Goal: Task Accomplishment & Management: Complete application form

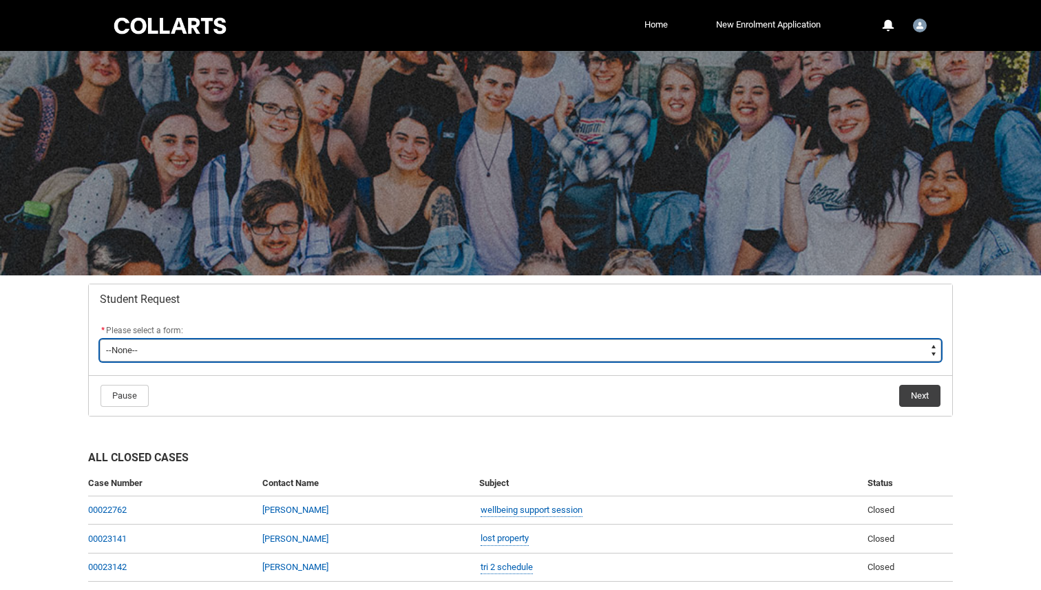
click at [439, 359] on select "--None-- Academic Transcript Application to Appeal Assignment Extension Change …" at bounding box center [521, 351] width 842 height 22
type lightning-select "Assignment_Extension_Choice"
click at [100, 340] on select "--None-- Academic Transcript Application to Appeal Assignment Extension Change …" at bounding box center [521, 351] width 842 height 22
select select "Assignment_Extension_Choice"
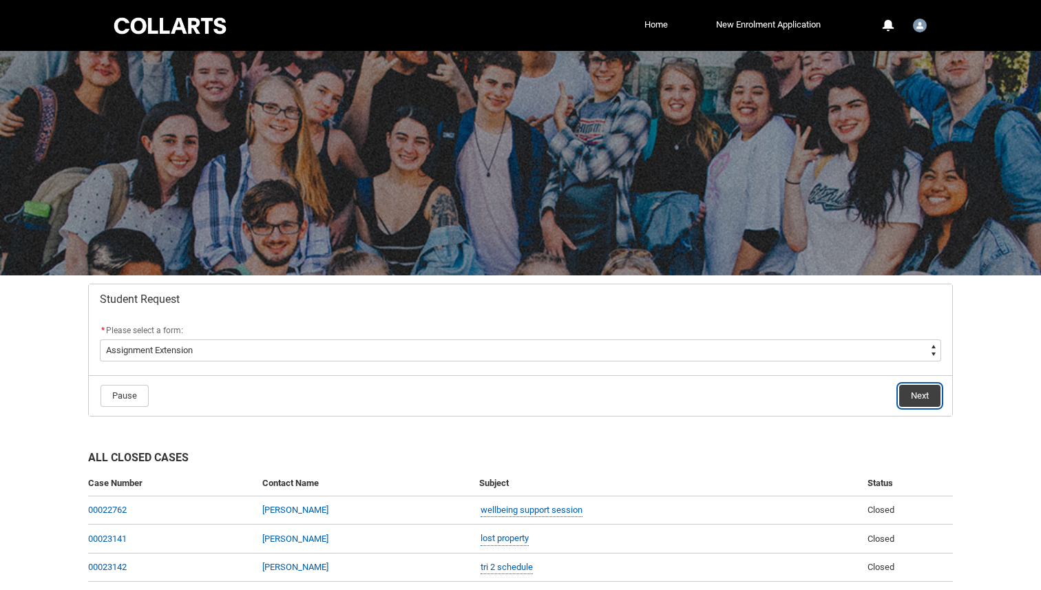
click at [923, 399] on button "Next" at bounding box center [919, 396] width 41 height 22
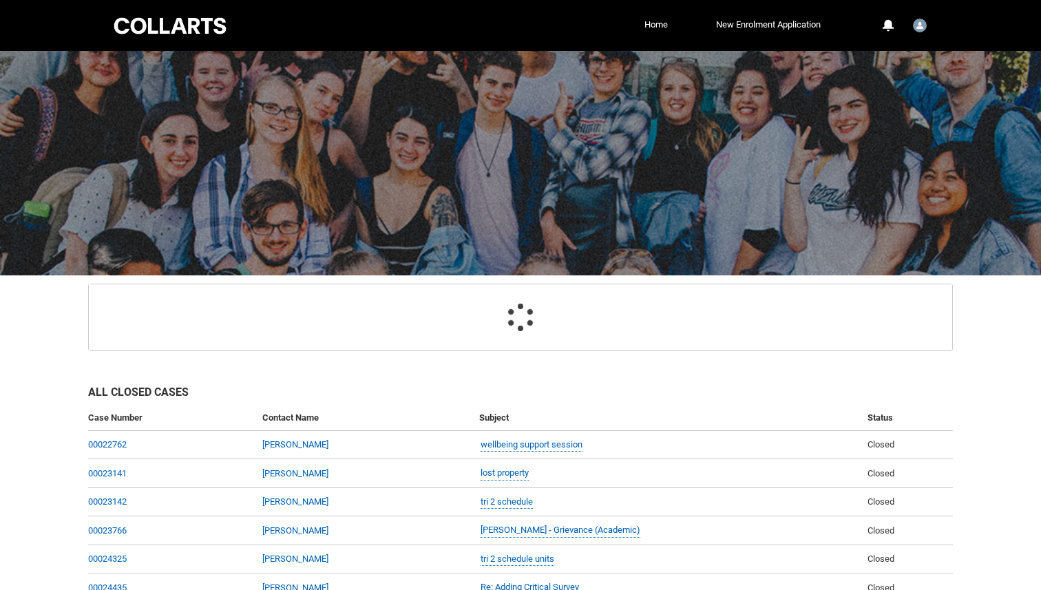
scroll to position [147, 0]
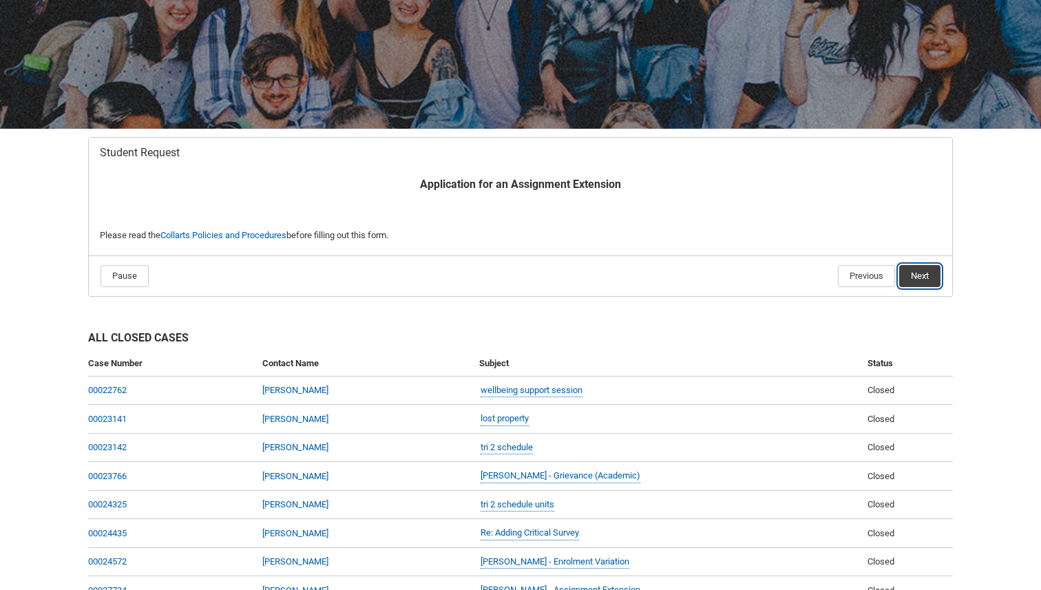
click at [919, 285] on button "Next" at bounding box center [919, 276] width 41 height 22
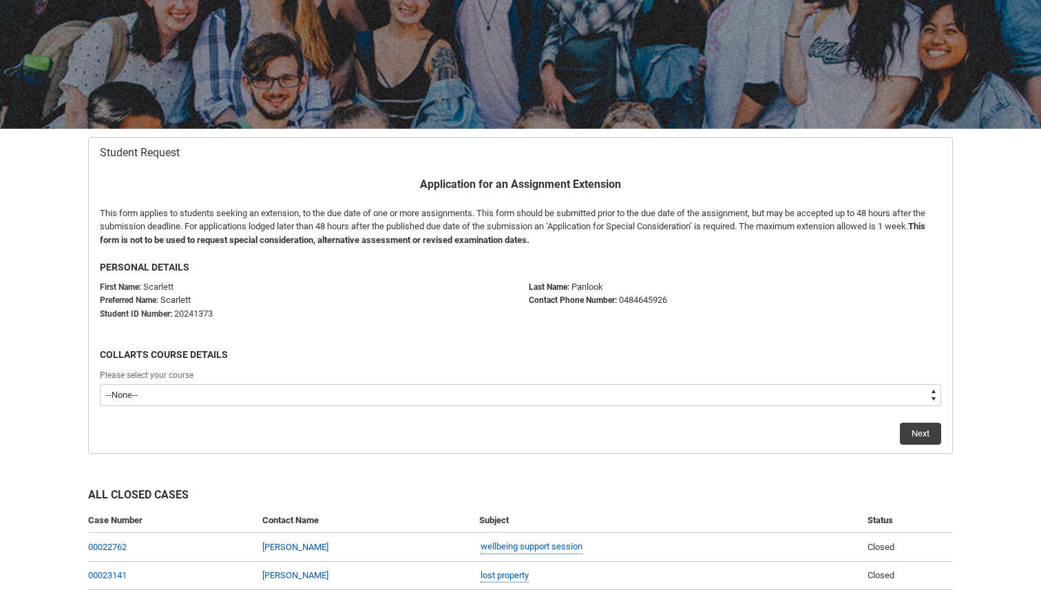
click at [481, 397] on select "--None-- Bachelor of Music Performance V2" at bounding box center [521, 395] width 842 height 22
type lightning-select "recordPicklist_ProgramEnrollment.a0jOZ000003Io1SYAS"
click at [100, 384] on select "--None-- Bachelor of Music Performance V2" at bounding box center [521, 395] width 842 height 22
select select "recordPicklist_ProgramEnrollment.a0jOZ000003Io1SYAS"
click at [923, 430] on button "Next" at bounding box center [920, 434] width 41 height 22
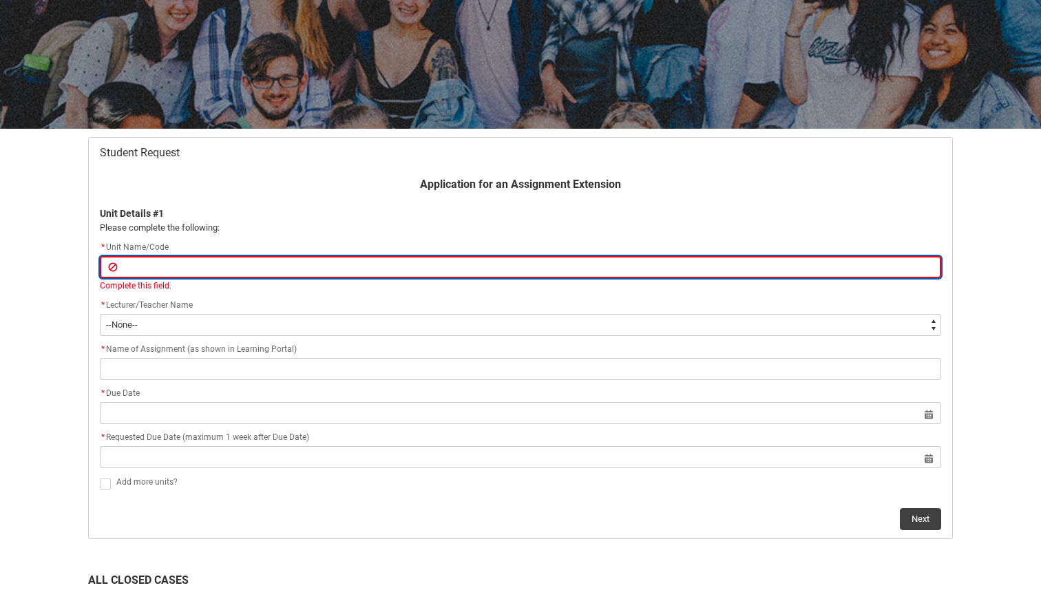
paste input "MUPMUT5"
type lightning-primitive-input-simple "MUPMUT5"
type input "MUPMUT5"
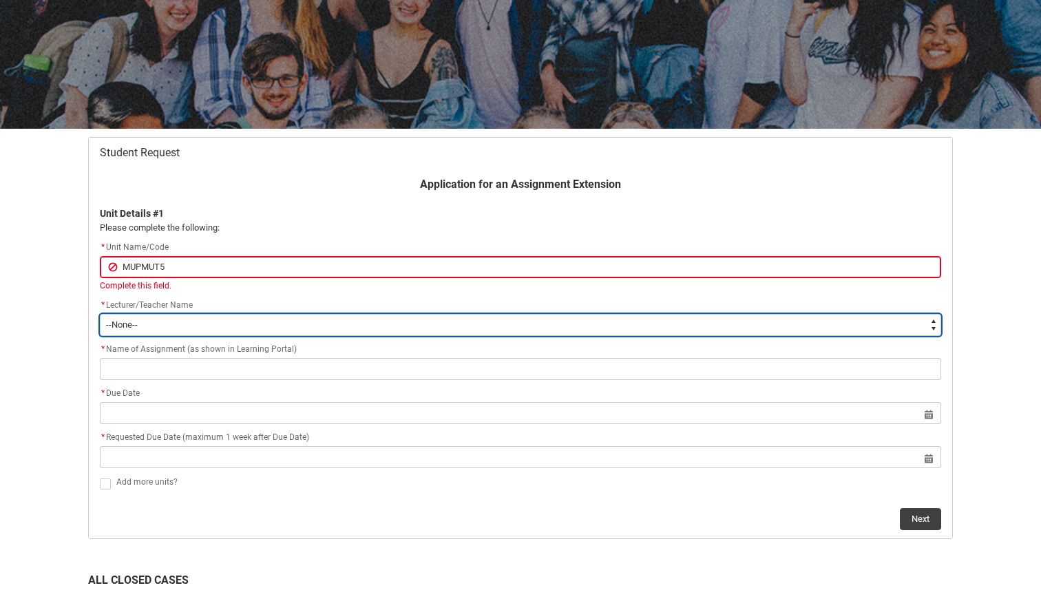
click at [228, 317] on select "--None-- [PERSON_NAME] [PERSON_NAME] [PERSON_NAME] [PERSON_NAME] [PERSON_NAME] …" at bounding box center [521, 325] width 842 height 22
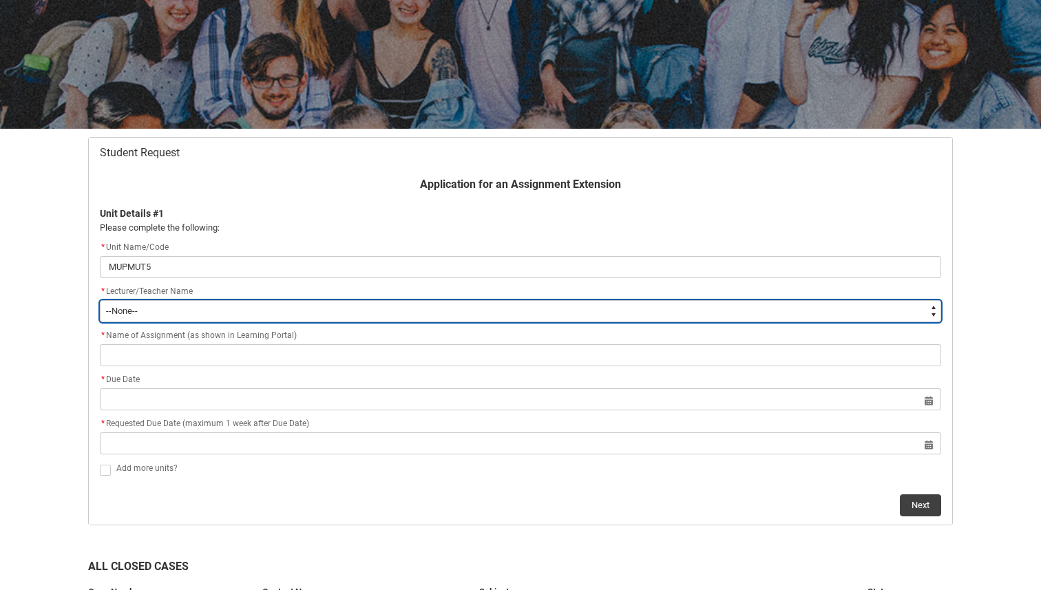
type lightning-select "Faculty_NamefromAtoM.0035g00000e1T3GAAU"
click at [100, 300] on select "--None-- [PERSON_NAME] [PERSON_NAME] [PERSON_NAME] [PERSON_NAME] [PERSON_NAME] …" at bounding box center [521, 311] width 842 height 22
select select "Faculty_NamefromAtoM.0035g00000e1T3GAAU"
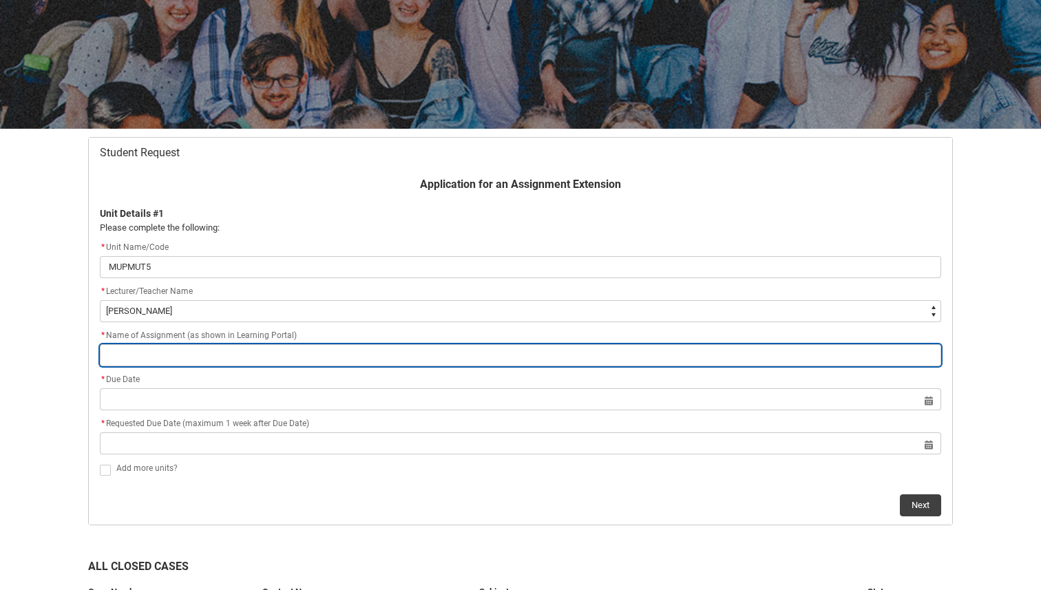
click at [295, 349] on input "Redu_Student_Request flow" at bounding box center [521, 355] width 842 height 22
paste input "Assessment 2 – Lesson Delivery"
type lightning-primitive-input-simple "Assessment 2 – Lesson Delivery"
type input "Assessment 2 – Lesson Delivery"
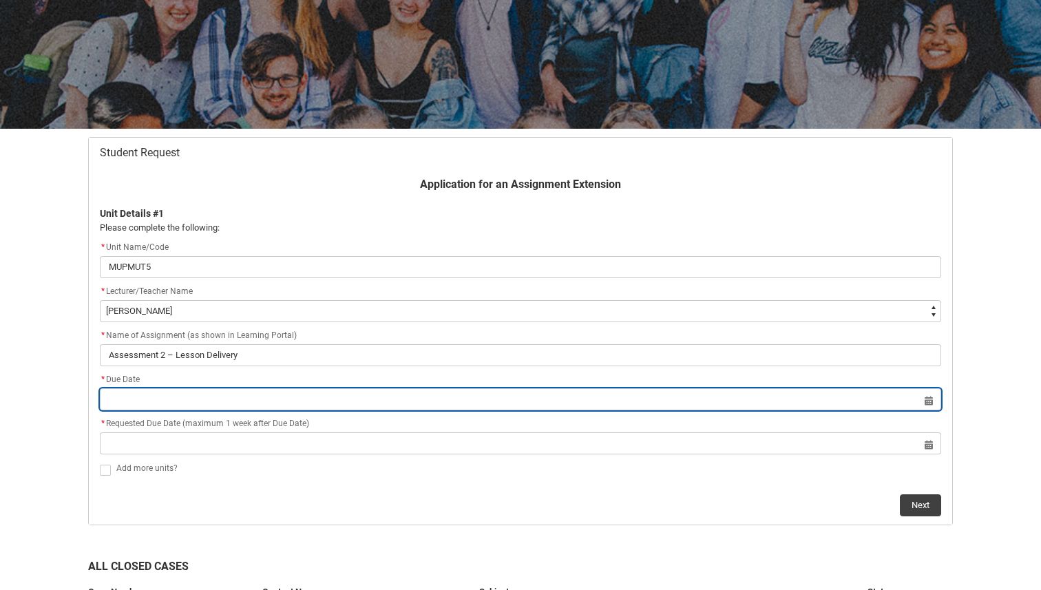
click at [240, 399] on input "Redu_Student_Request flow" at bounding box center [521, 399] width 842 height 22
select select "2025"
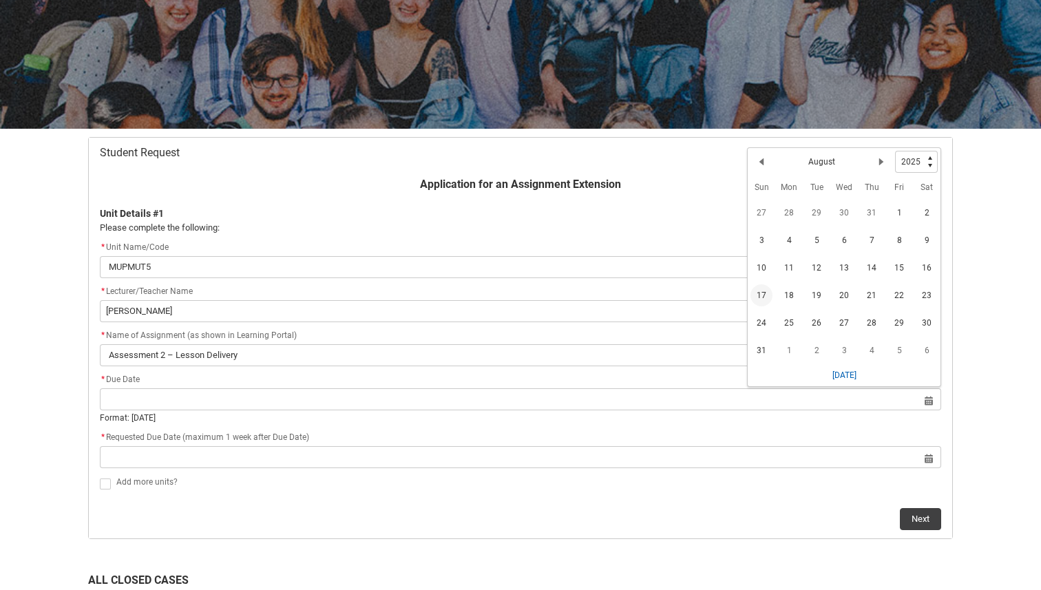
click at [763, 301] on span "17" at bounding box center [762, 295] width 22 height 22
type lightning-datepicker "[DATE]"
type lightning-input "[DATE]"
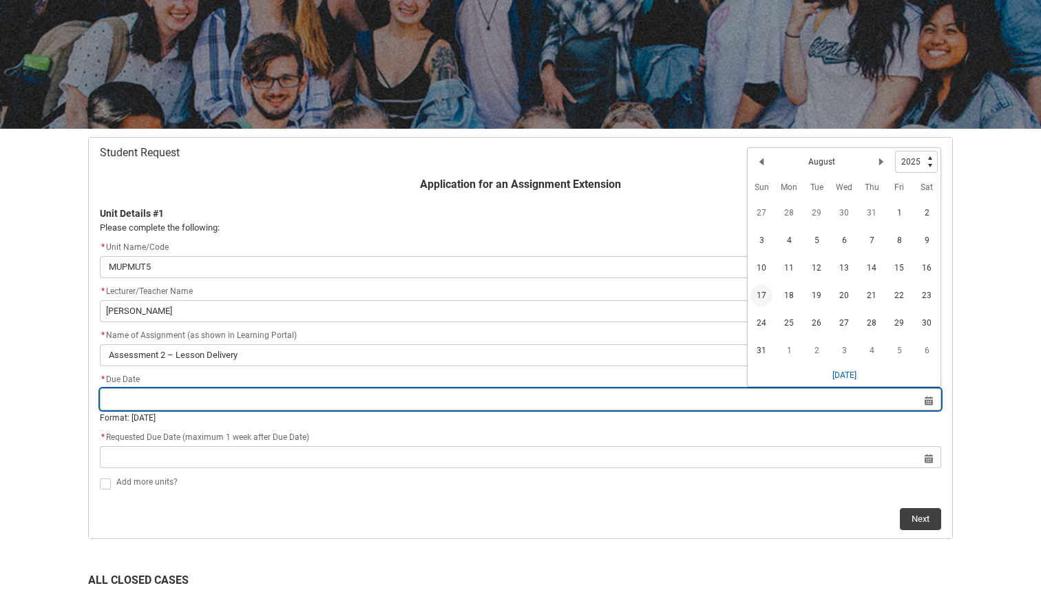
type input "[DATE]"
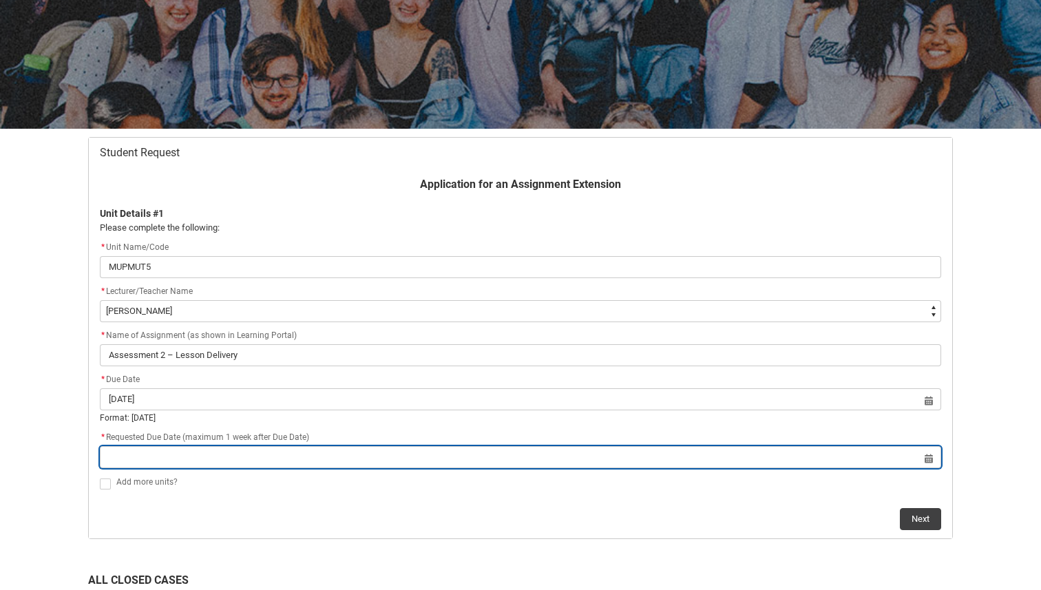
click at [933, 457] on input "Redu_Student_Request flow" at bounding box center [521, 457] width 842 height 22
select select "2025"
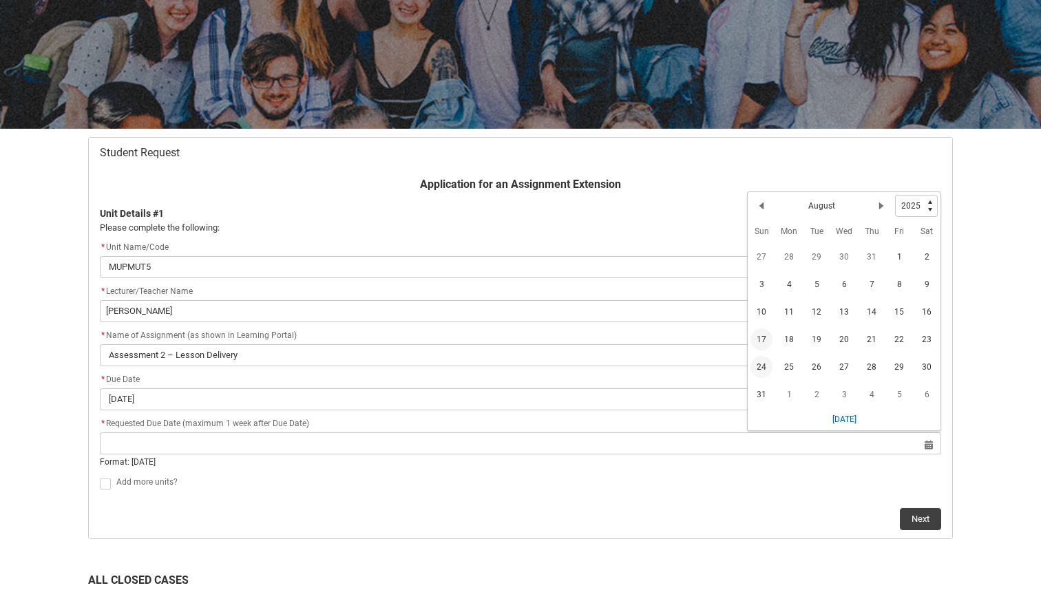
click at [762, 363] on span "24" at bounding box center [762, 367] width 22 height 22
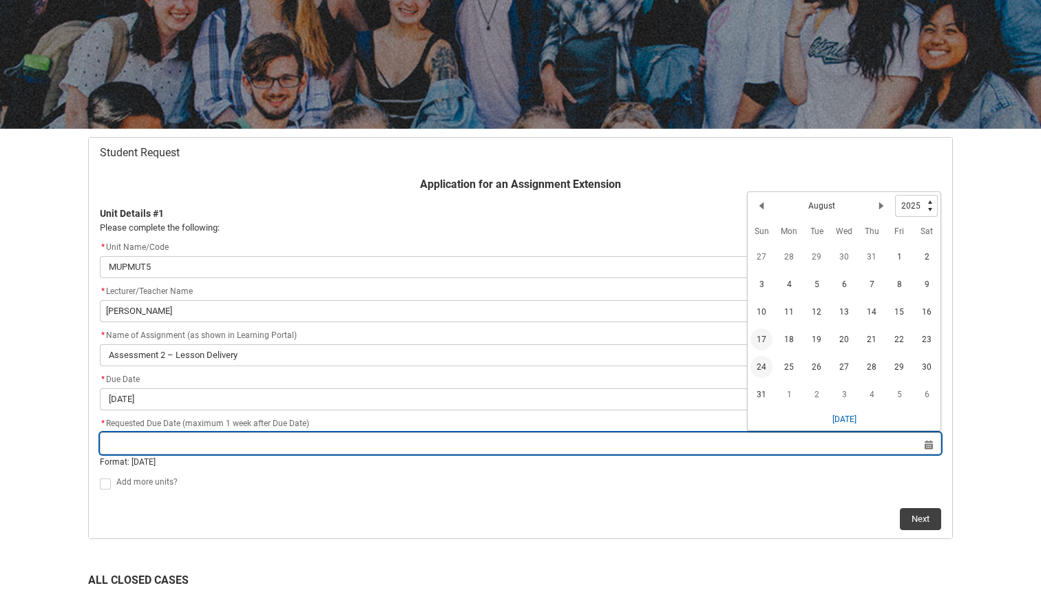
type lightning-datepicker "[DATE]"
type lightning-input "[DATE]"
type input "[DATE]"
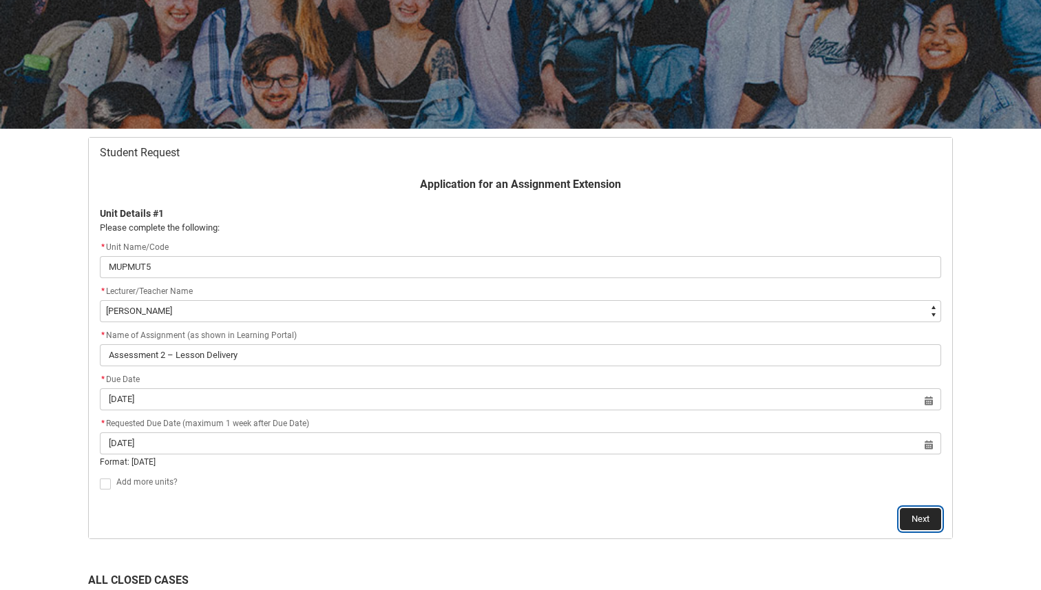
click at [913, 516] on button "Next" at bounding box center [920, 519] width 41 height 22
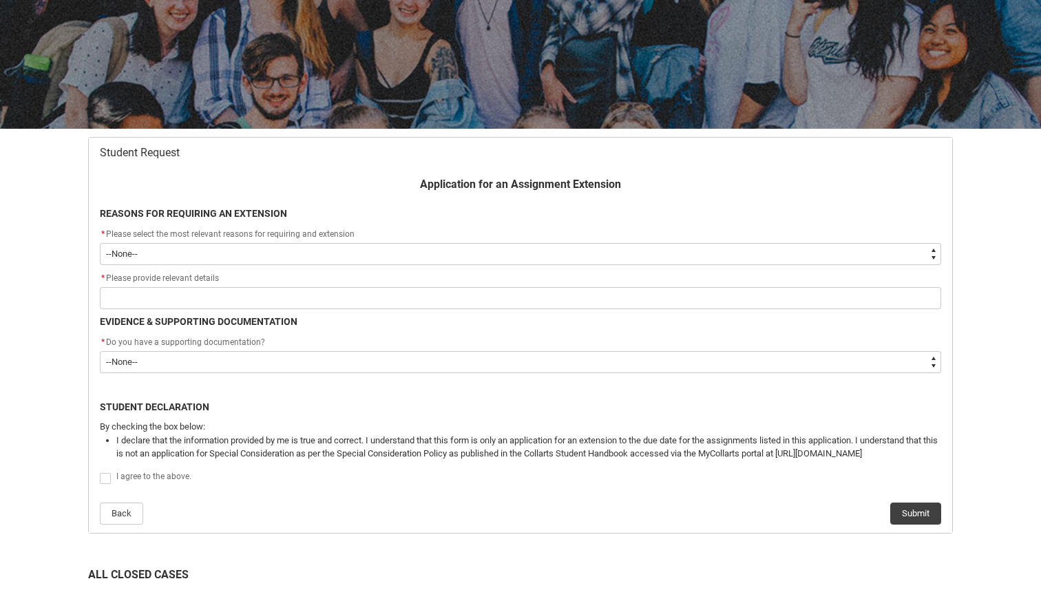
click at [607, 252] on select "--None-- Medical Reasons Work obligations Family obligations Academic Difficult…" at bounding box center [521, 254] width 842 height 22
type lightning-select "choice_AssignmentExtension_Reason_MedicalReasons"
click at [100, 243] on select "--None-- Medical Reasons Work obligations Family obligations Academic Difficult…" at bounding box center [521, 254] width 842 height 22
select select "choice_AssignmentExtension_Reason_MedicalReasons"
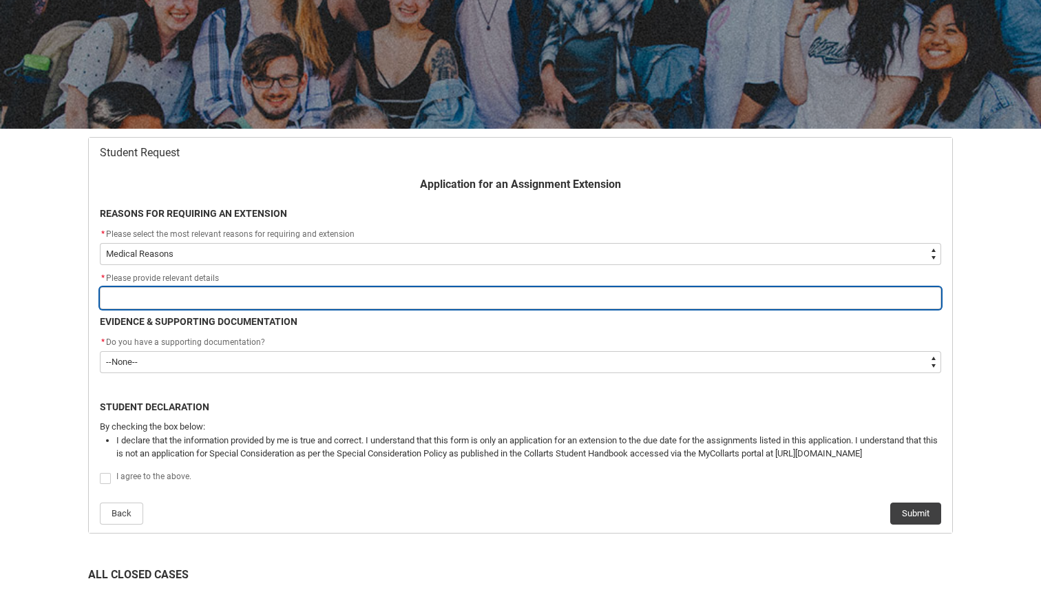
click at [578, 306] on input "Redu_Student_Request flow" at bounding box center [521, 298] width 842 height 22
type lightning-primitive-input-simple "mental health and physical health"
type input "mental health and physical health"
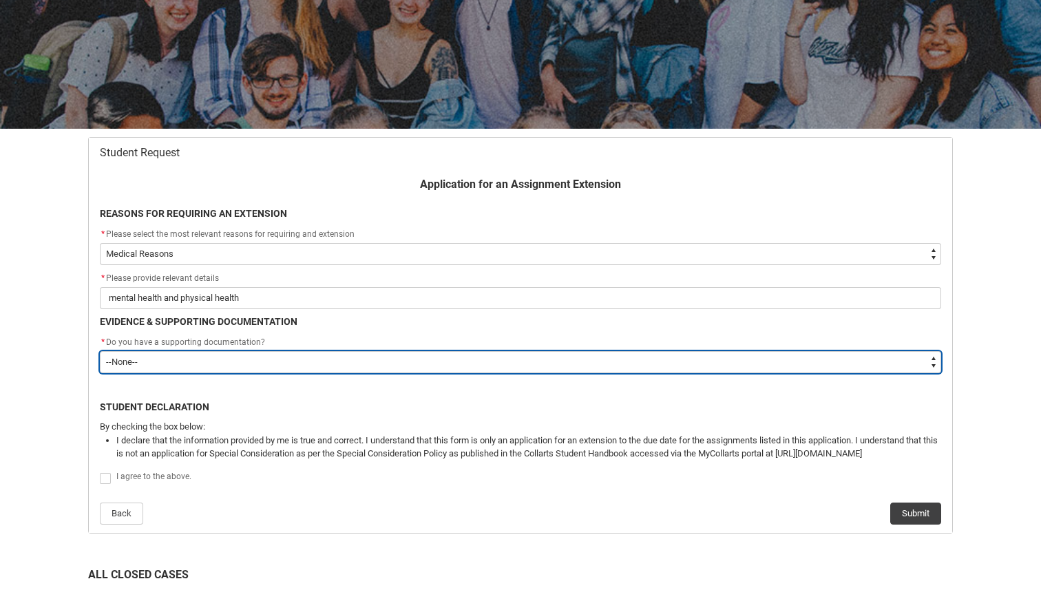
click at [261, 362] on select "--None-- Yes No" at bounding box center [521, 362] width 842 height 22
type lightning-select "Yes"
click at [100, 351] on select "--None-- Yes No" at bounding box center [521, 362] width 842 height 22
select select "Yes"
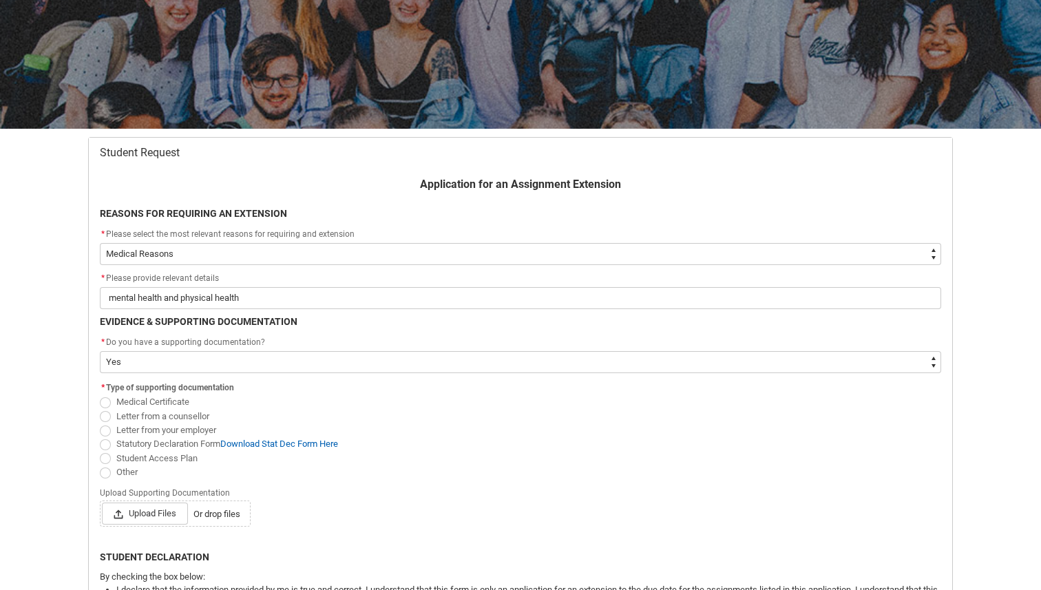
click at [151, 456] on span "Student Access Plan" at bounding box center [156, 458] width 81 height 10
click at [100, 451] on input "Student Access Plan" at bounding box center [99, 450] width 1 height 1
radio input "true"
click at [218, 519] on span "Or drop files" at bounding box center [217, 515] width 47 height 14
click at [102, 503] on input "Upload Files Or drop files" at bounding box center [101, 502] width 1 height 1
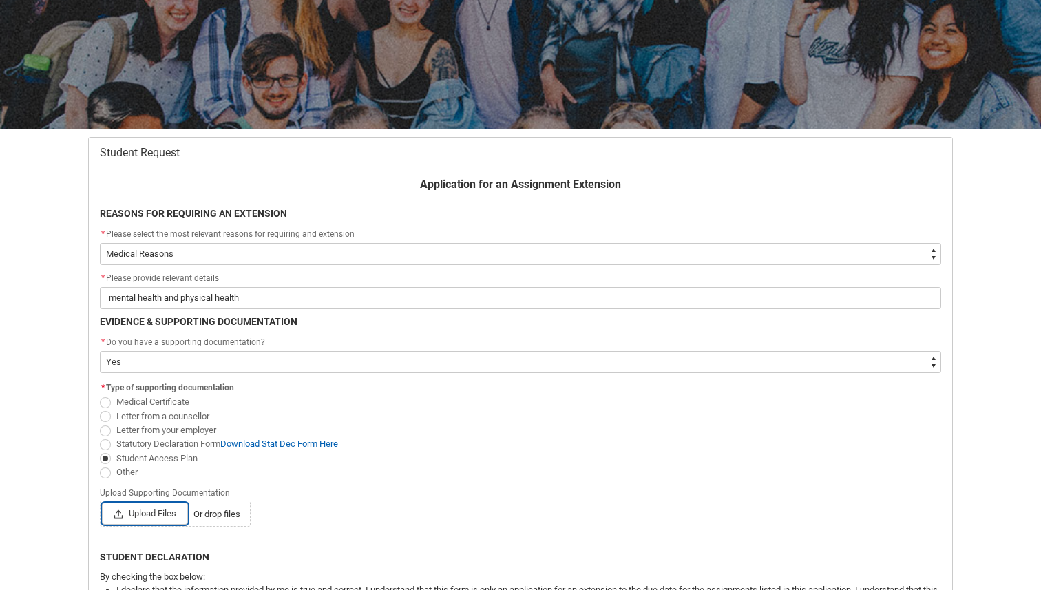
type lightning-input "C:\fakepath\[PERSON_NAME]- Student Access Plan.pdf"
type input "C:\fakepath\[PERSON_NAME]- Student Access Plan.pdf"
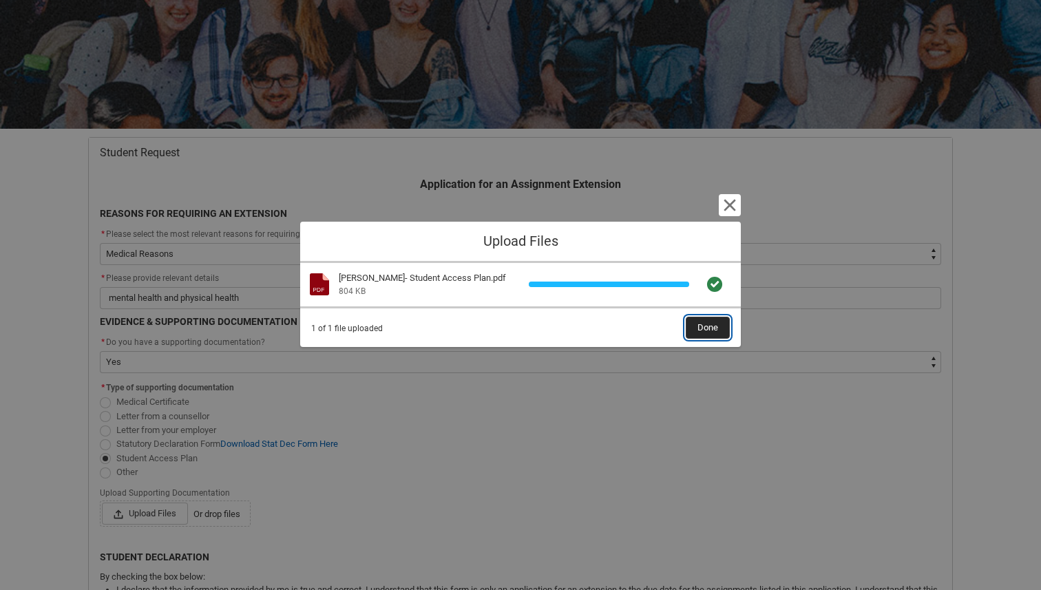
click at [713, 320] on span "Done" at bounding box center [708, 327] width 21 height 21
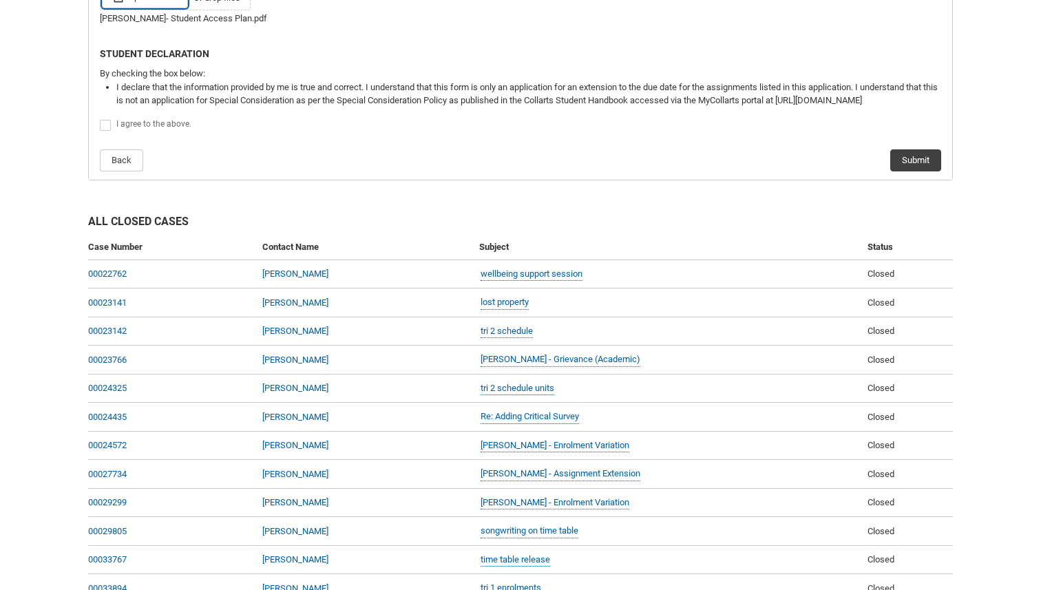
scroll to position [668, 0]
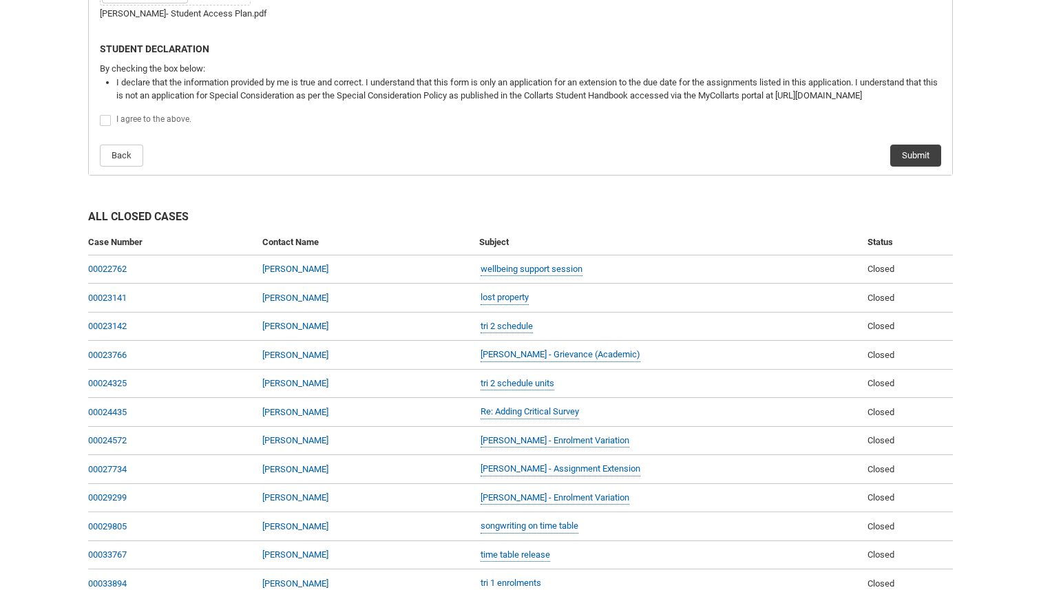
click at [112, 119] on label "Redu_Student_Request flow" at bounding box center [108, 120] width 17 height 10
click at [100, 114] on input "Redu_Student_Request flow" at bounding box center [99, 113] width 1 height 1
type lightning-input "true"
checkbox input "true"
click at [902, 157] on button "Submit" at bounding box center [915, 156] width 51 height 22
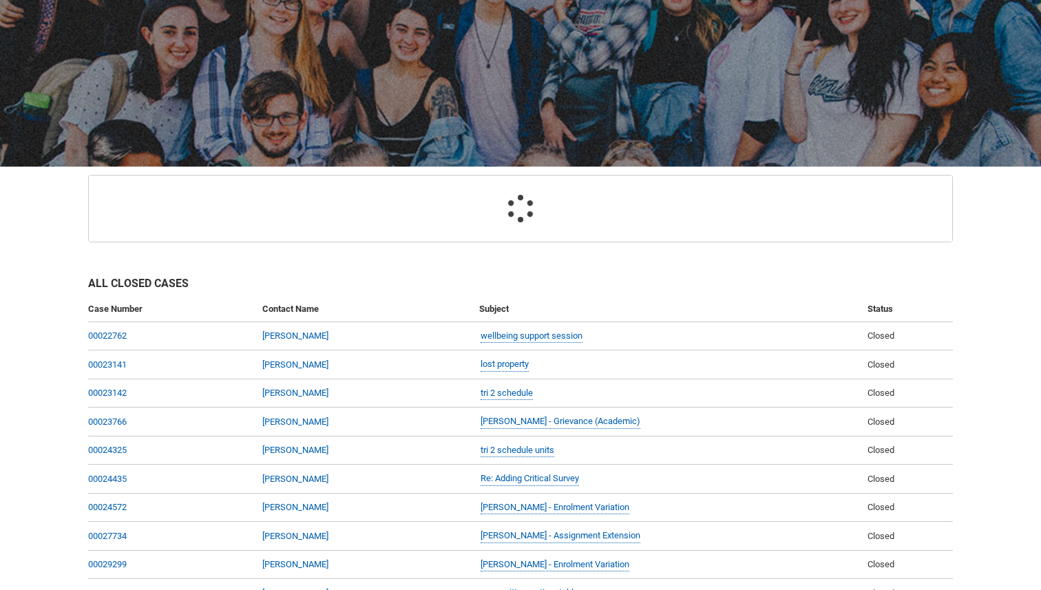
scroll to position [147, 0]
